Goal: Information Seeking & Learning: Learn about a topic

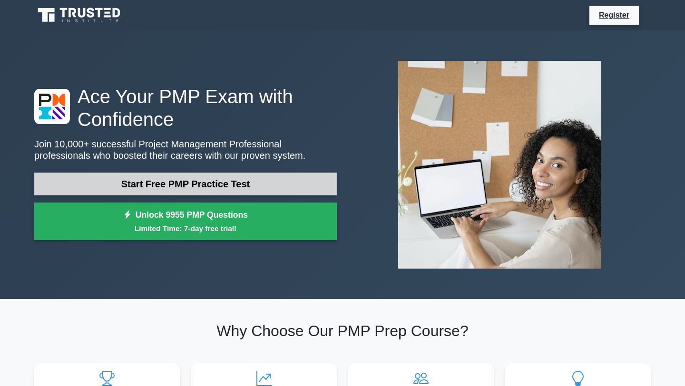
click at [235, 185] on link "Start Free PMP Practice Test" at bounding box center [185, 184] width 302 height 23
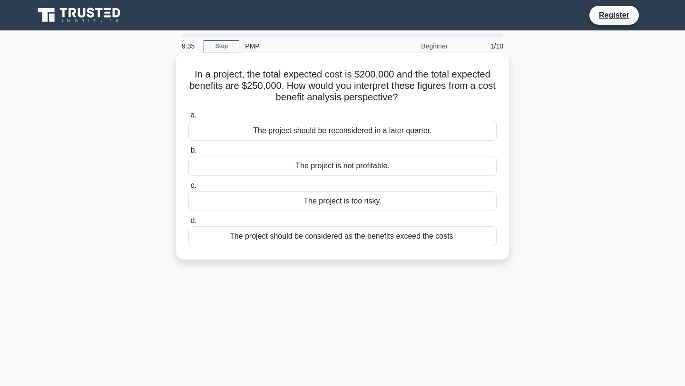
click at [253, 164] on div "The project is not profitable." at bounding box center [342, 166] width 308 height 20
click at [188, 154] on input "b. The project is not profitable." at bounding box center [188, 150] width 0 height 6
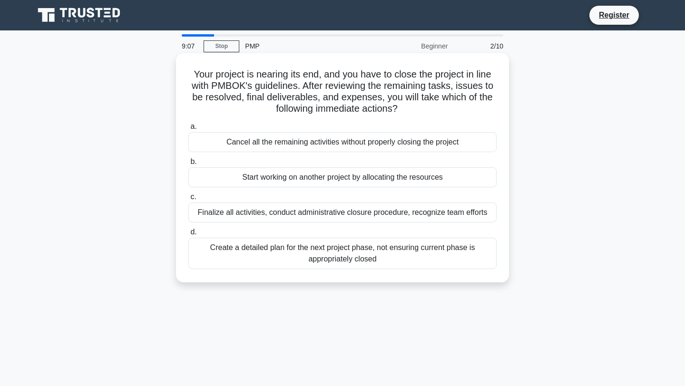
click at [272, 219] on div "Finalize all activities, conduct administrative closure procedure, recognize te…" at bounding box center [342, 212] width 308 height 20
click at [188, 200] on input "c. Finalize all activities, conduct administrative closure procedure, recognize…" at bounding box center [188, 197] width 0 height 6
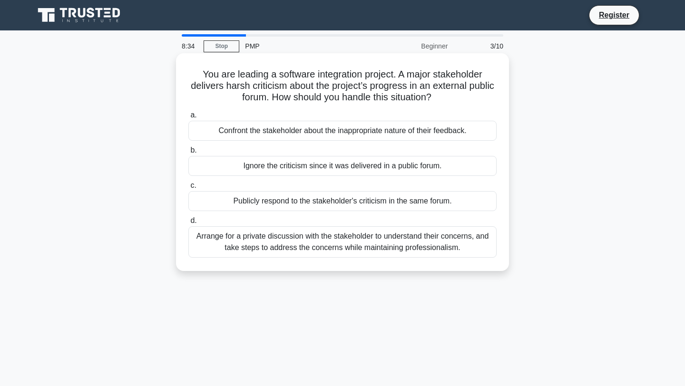
click at [288, 240] on div "Arrange for a private discussion with the stakeholder to understand their conce…" at bounding box center [342, 241] width 308 height 31
click at [188, 224] on input "d. Arrange for a private discussion with the stakeholder to understand their co…" at bounding box center [188, 221] width 0 height 6
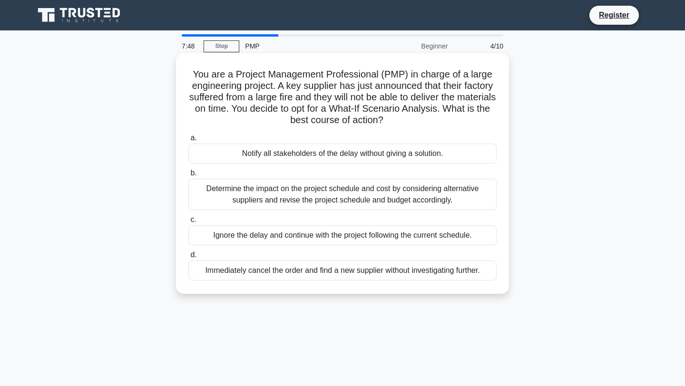
click at [296, 193] on div "Determine the impact on the project schedule and cost by considering alternativ…" at bounding box center [342, 194] width 308 height 31
click at [188, 176] on input "b. Determine the impact on the project schedule and cost by considering alterna…" at bounding box center [188, 173] width 0 height 6
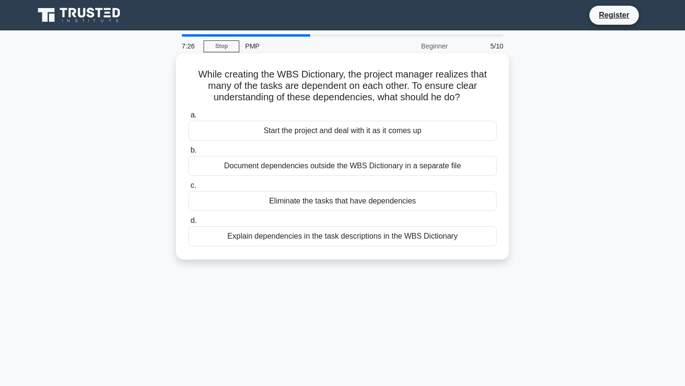
click at [290, 234] on div "Explain dependencies in the task descriptions in the WBS Dictionary" at bounding box center [342, 236] width 308 height 20
click at [188, 224] on input "d. Explain dependencies in the task descriptions in the WBS Dictionary" at bounding box center [188, 221] width 0 height 6
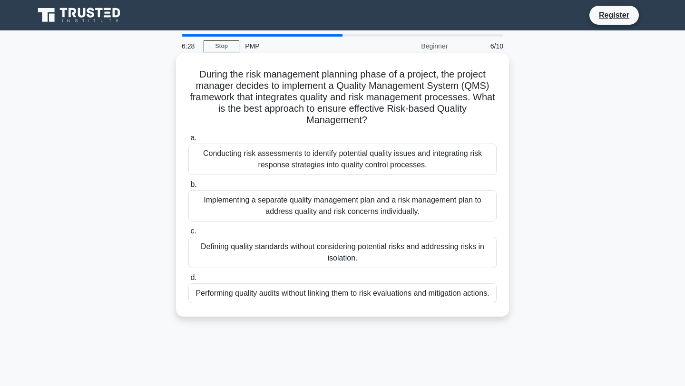
click at [326, 156] on div "Conducting risk assessments to identify potential quality issues and integratin…" at bounding box center [342, 159] width 308 height 31
click at [188, 141] on input "a. Conducting risk assessments to identify potential quality issues and integra…" at bounding box center [188, 138] width 0 height 6
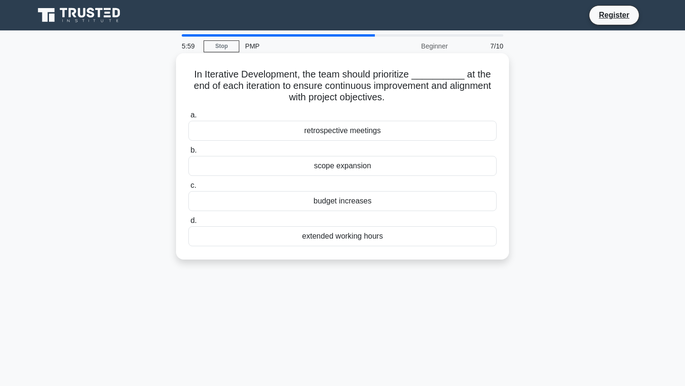
click at [337, 135] on div "retrospective meetings" at bounding box center [342, 131] width 308 height 20
click at [188, 118] on input "a. retrospective meetings" at bounding box center [188, 115] width 0 height 6
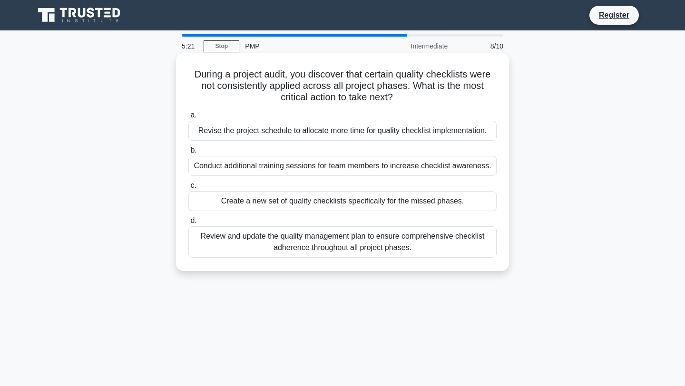
click at [324, 234] on div "Review and update the quality management plan to ensure comprehensive checklist…" at bounding box center [342, 241] width 308 height 31
click at [188, 224] on input "d. Review and update the quality management plan to ensure comprehensive checkl…" at bounding box center [188, 221] width 0 height 6
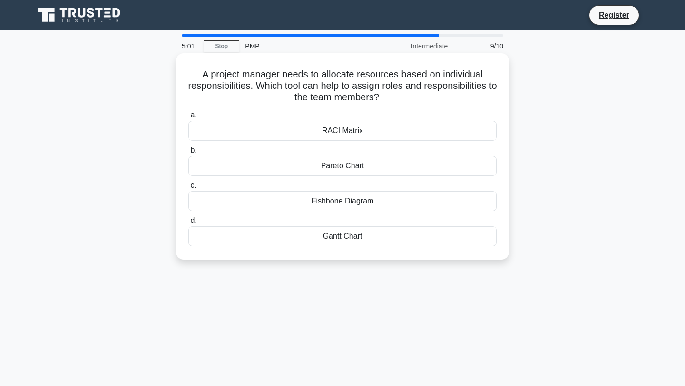
click at [375, 125] on div "RACI Matrix" at bounding box center [342, 131] width 308 height 20
click at [188, 118] on input "a. RACI Matrix" at bounding box center [188, 115] width 0 height 6
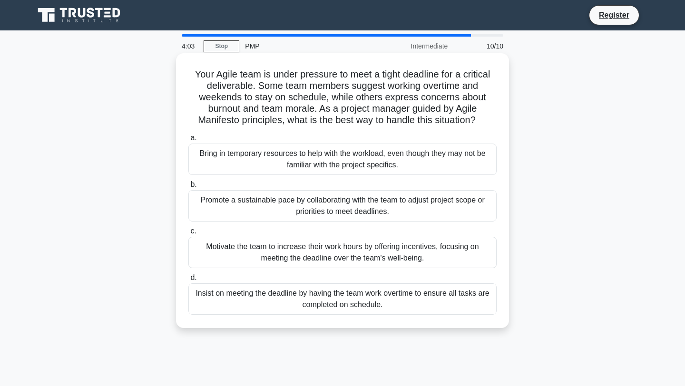
click at [445, 206] on div "Promote a sustainable pace by collaborating with the team to adjust project sco…" at bounding box center [342, 205] width 308 height 31
click at [188, 188] on input "b. Promote a sustainable pace by collaborating with the team to adjust project …" at bounding box center [188, 185] width 0 height 6
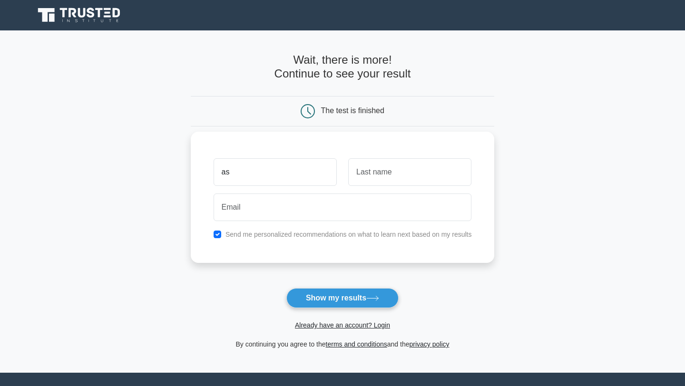
type input "as"
click at [427, 174] on input "text" at bounding box center [409, 172] width 123 height 28
type input "ni"
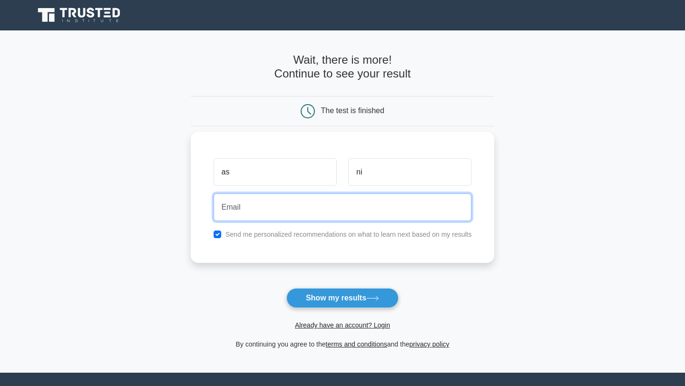
click at [344, 207] on input "email" at bounding box center [342, 207] width 258 height 28
paste input "asmaa.asmaa.199806@gmail.com"
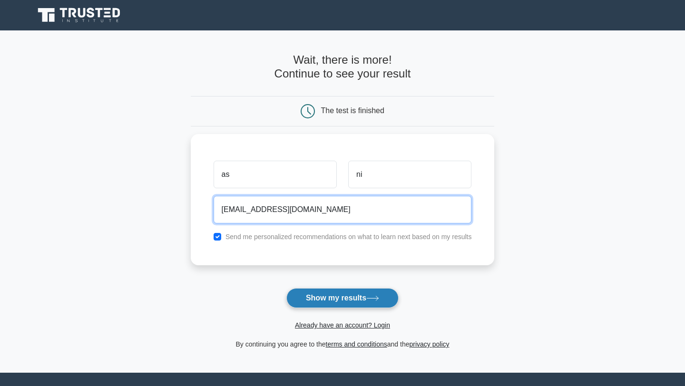
type input "asmaa.asmaa.199806@gmail.com"
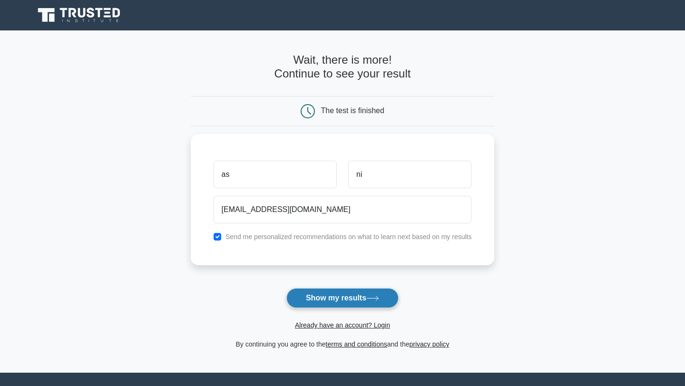
click at [339, 305] on button "Show my results" at bounding box center [342, 298] width 112 height 20
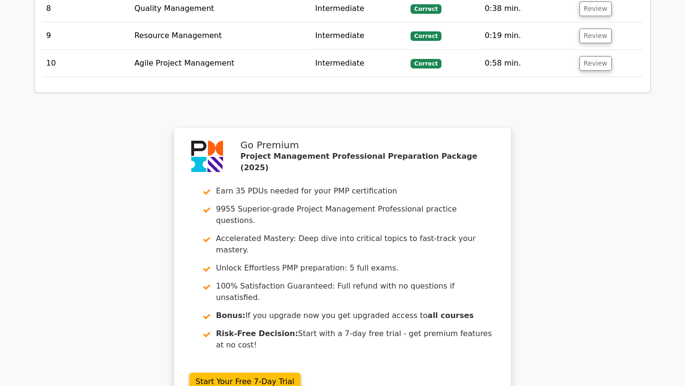
scroll to position [1602, 0]
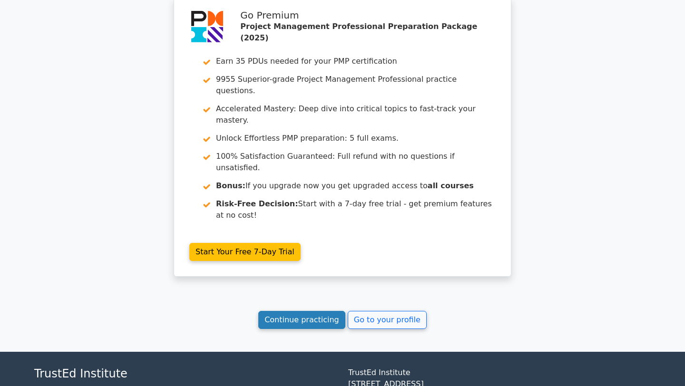
click at [306, 311] on link "Continue practicing" at bounding box center [301, 320] width 87 height 18
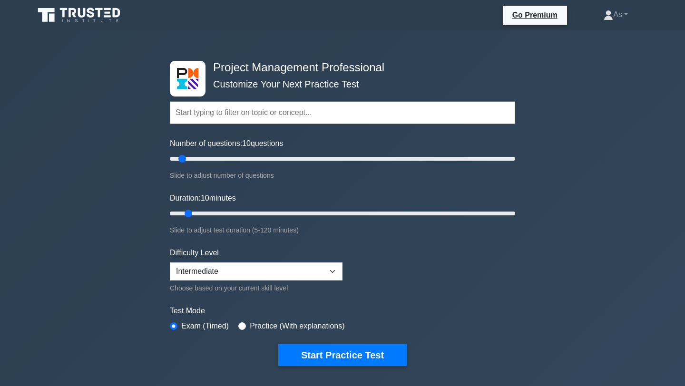
click at [313, 115] on input "text" at bounding box center [342, 112] width 345 height 23
click at [149, 212] on div "Project Management Professional Customize Your Next Practice Test Topics Scope …" at bounding box center [342, 336] width 685 height 613
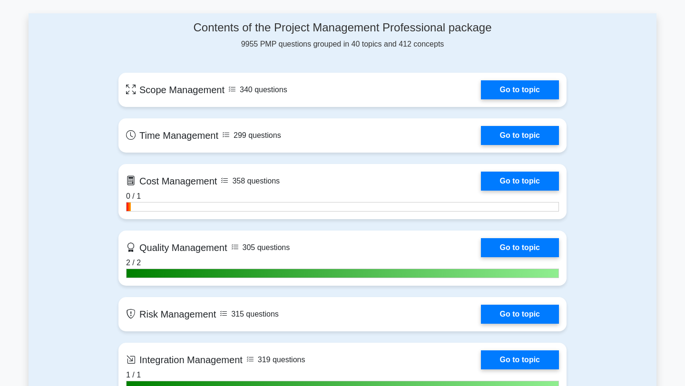
scroll to position [877, 0]
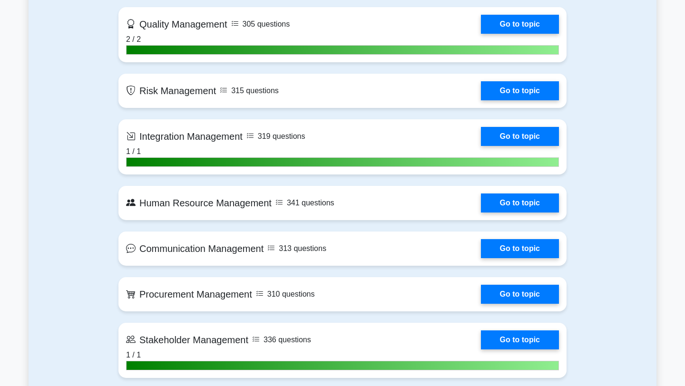
click at [481, 208] on link "Go to topic" at bounding box center [520, 202] width 78 height 19
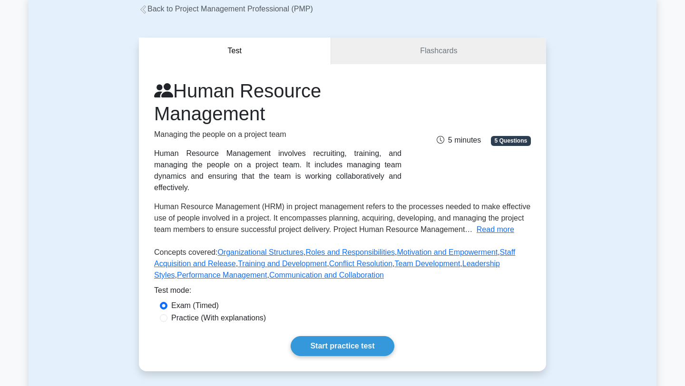
scroll to position [81, 0]
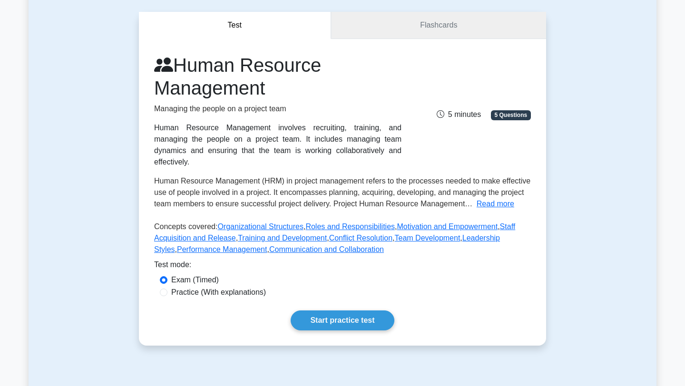
click at [437, 19] on link "Flashcards" at bounding box center [438, 25] width 215 height 27
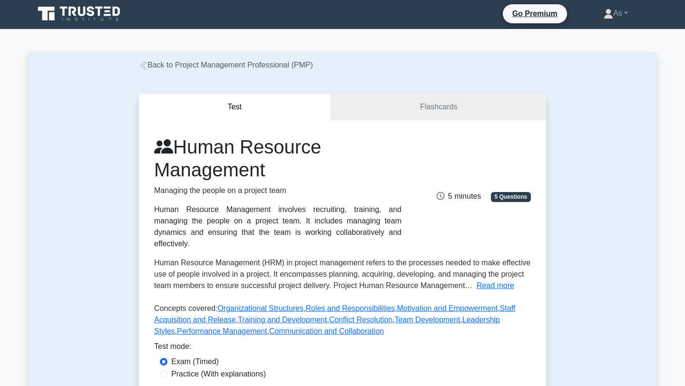
scroll to position [0, 0]
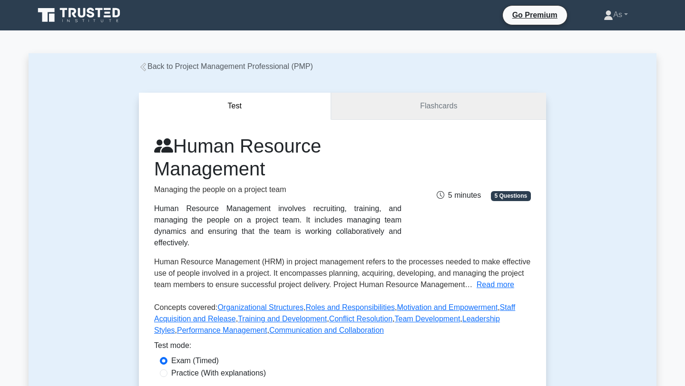
click at [392, 103] on link "Flashcards" at bounding box center [438, 106] width 215 height 27
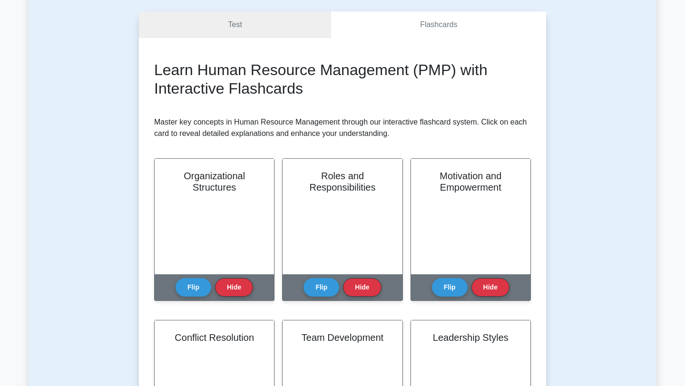
scroll to position [79, 0]
